Goal: Information Seeking & Learning: Learn about a topic

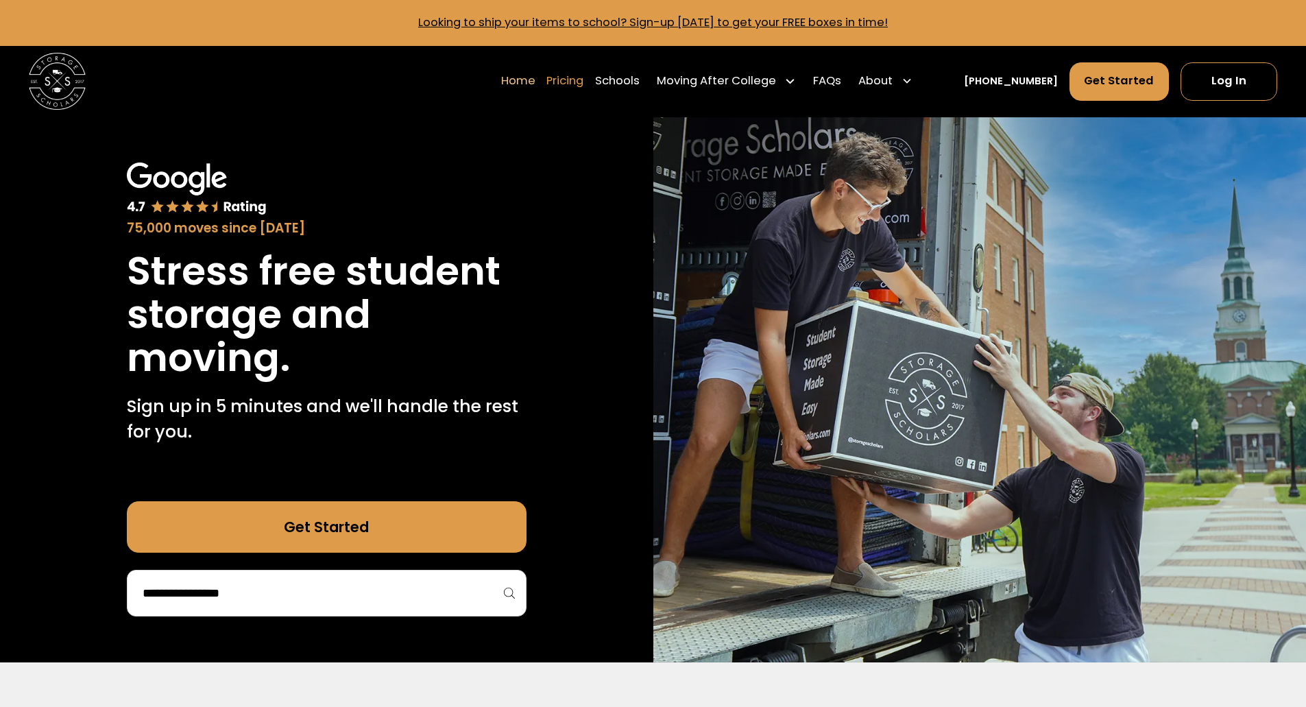
click at [579, 82] on link "Pricing" at bounding box center [565, 81] width 37 height 40
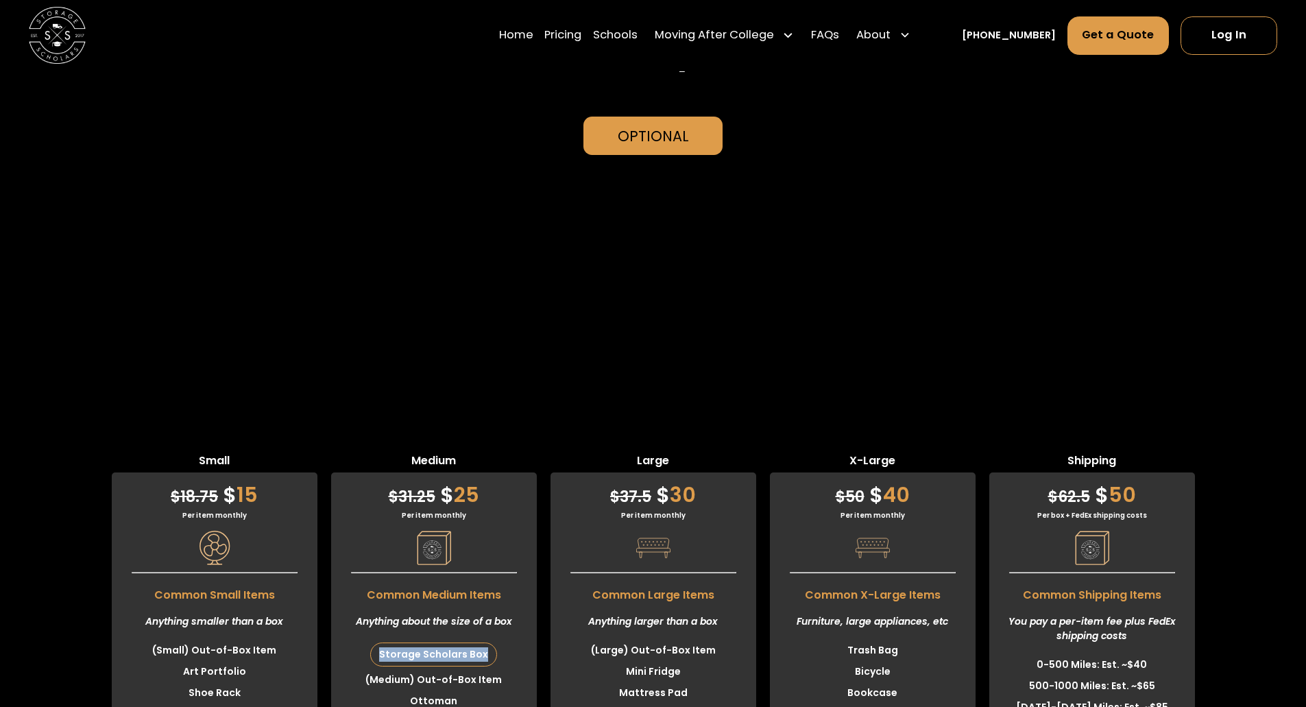
drag, startPoint x: 381, startPoint y: 268, endPoint x: 496, endPoint y: 265, distance: 115.2
click at [496, 640] on li "Storage Scholars Box" at bounding box center [434, 654] width 206 height 29
drag, startPoint x: 143, startPoint y: 235, endPoint x: 289, endPoint y: 233, distance: 145.4
click at [289, 603] on div "Anything smaller than a box" at bounding box center [215, 621] width 206 height 36
drag, startPoint x: 156, startPoint y: 263, endPoint x: 258, endPoint y: 344, distance: 130.8
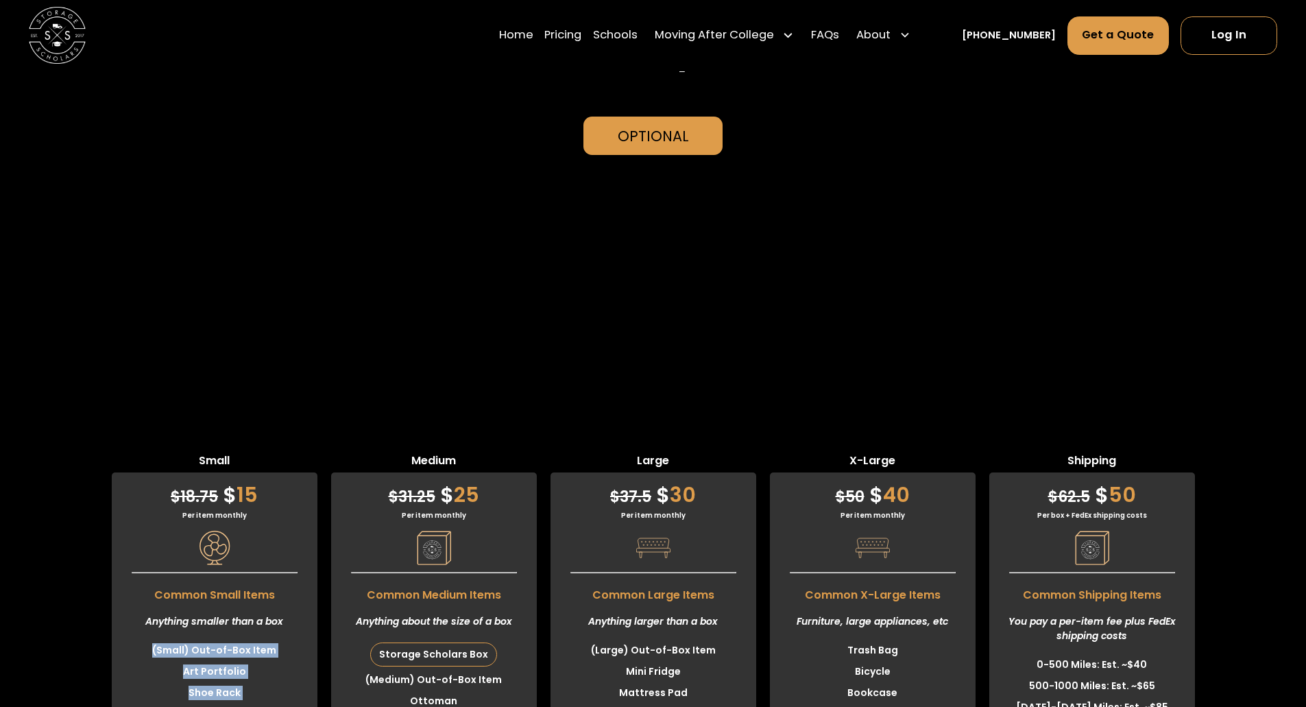
click at [258, 640] on ul "(Small) Out-of-Box Item Art Portfolio Shoe Rack Folding Chair Swiffer/Broom" at bounding box center [215, 693] width 206 height 106
click at [260, 682] on li "Shoe Rack" at bounding box center [215, 692] width 206 height 21
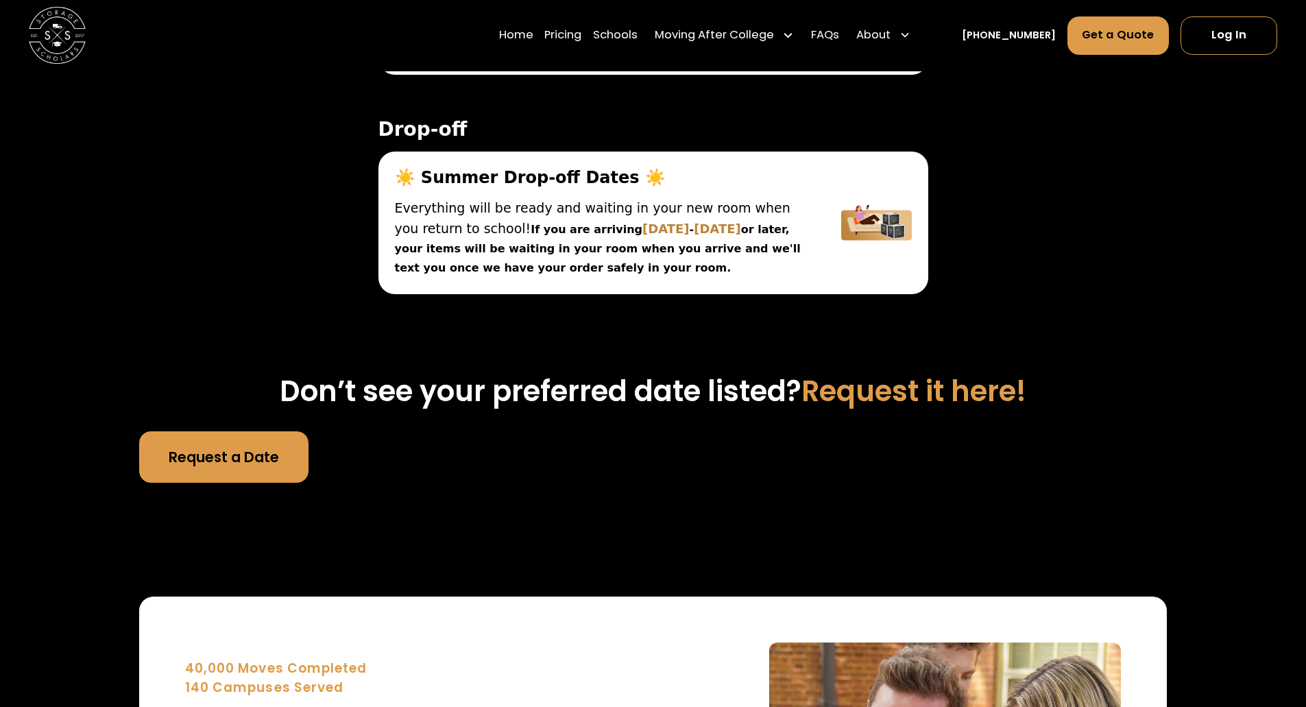
scroll to position [4973, 0]
